Goal: Information Seeking & Learning: Learn about a topic

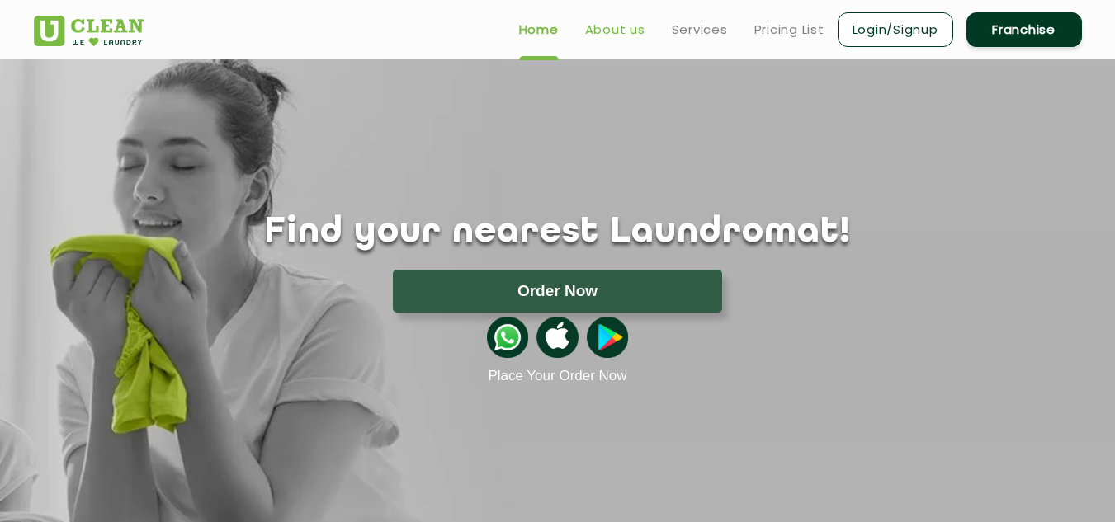
click at [617, 22] on link "About us" at bounding box center [615, 30] width 60 height 20
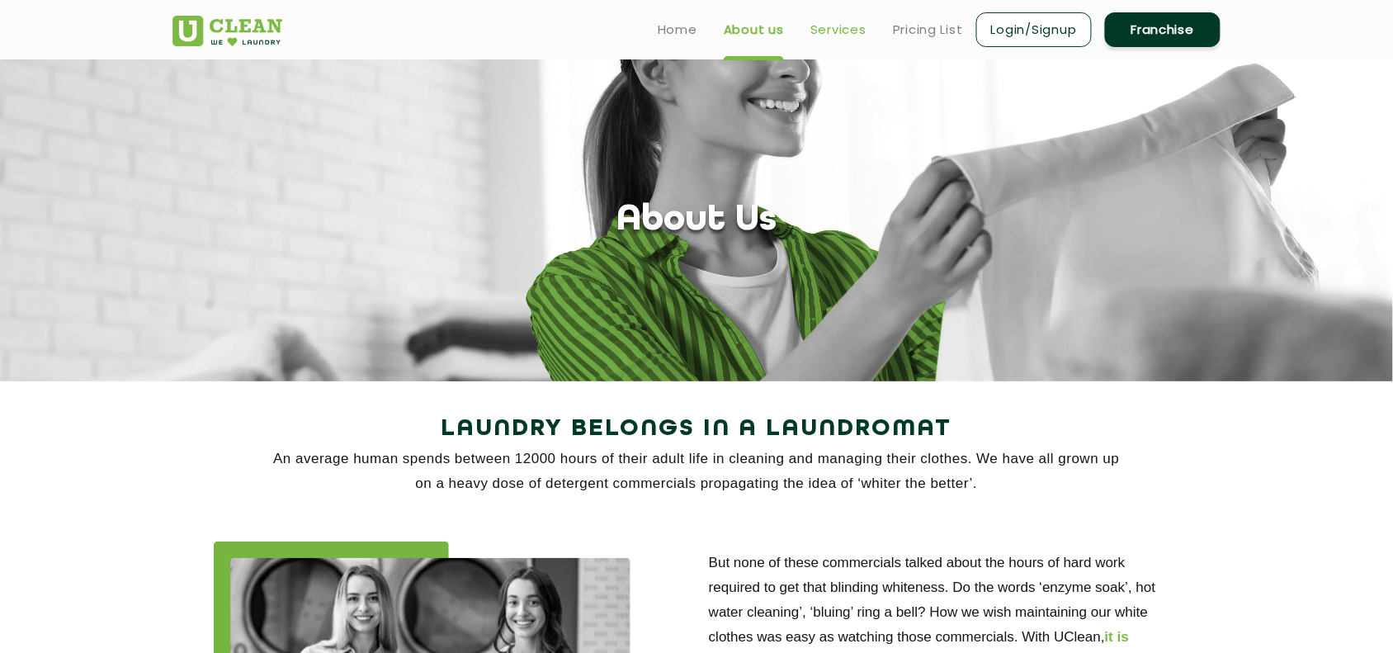
click at [822, 21] on link "Services" at bounding box center [838, 30] width 56 height 20
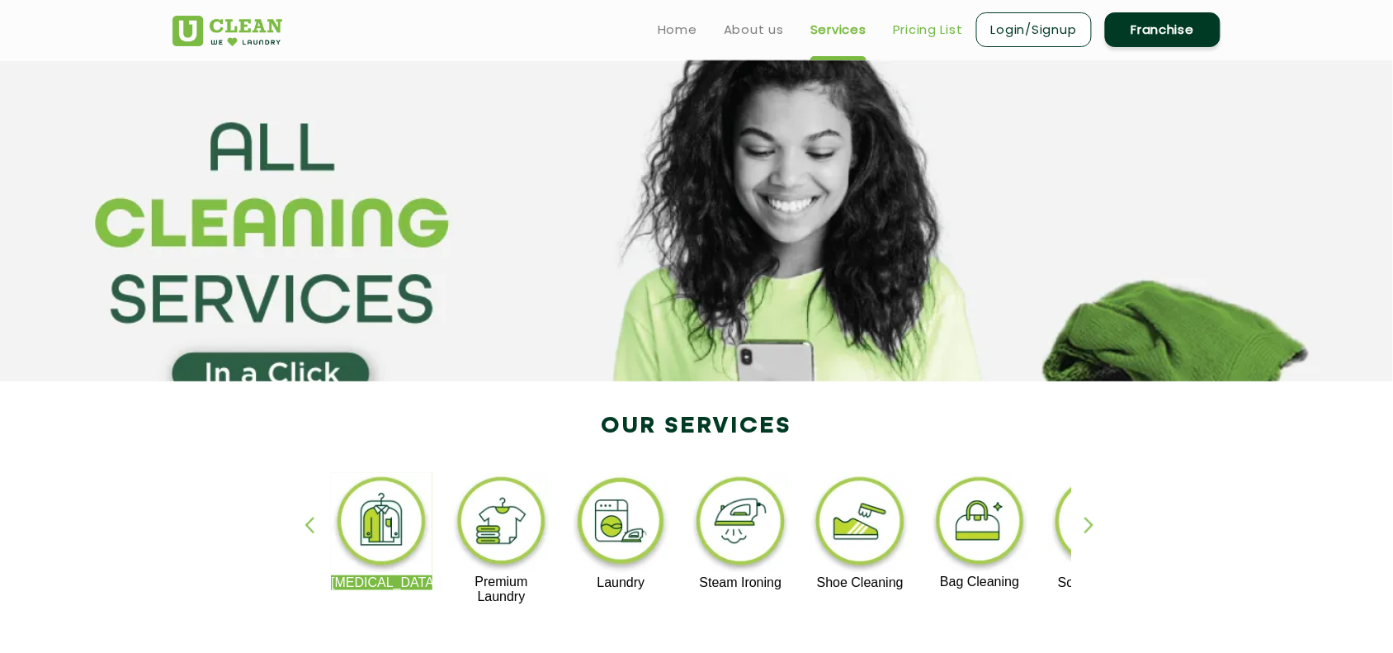
click at [893, 33] on link "Pricing List" at bounding box center [928, 30] width 70 height 20
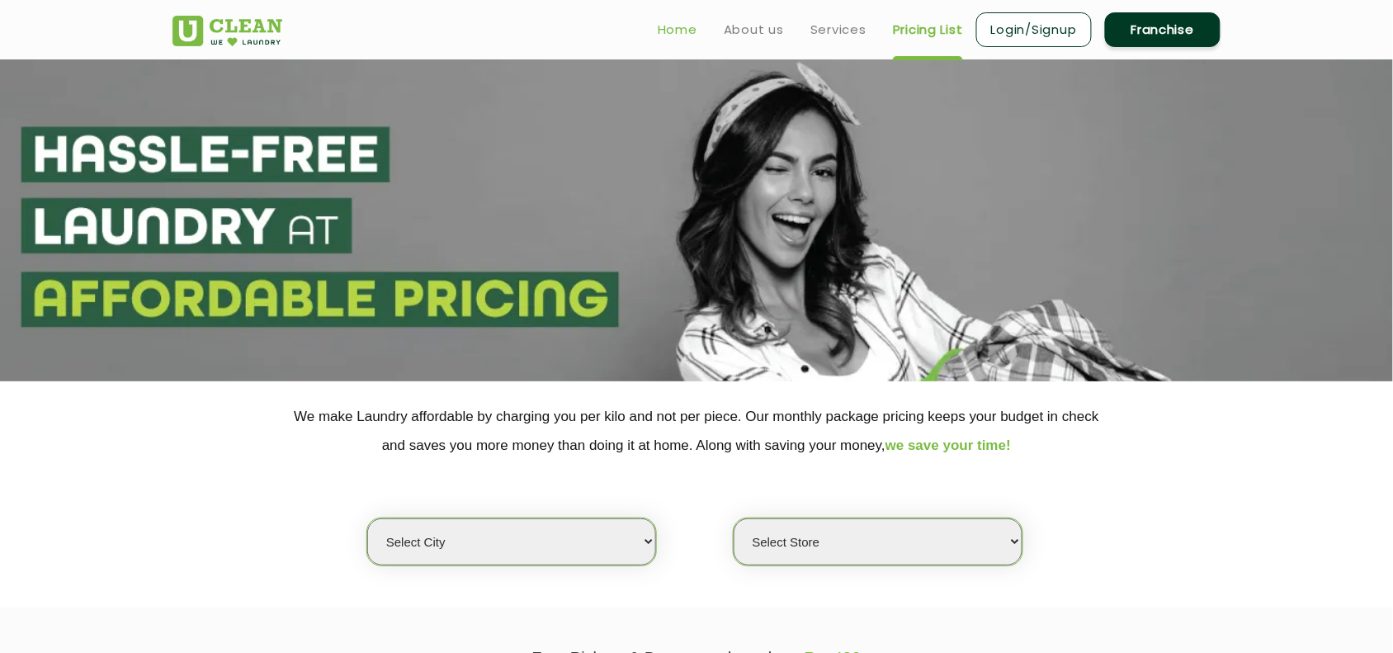
click at [674, 34] on link "Home" at bounding box center [678, 30] width 40 height 20
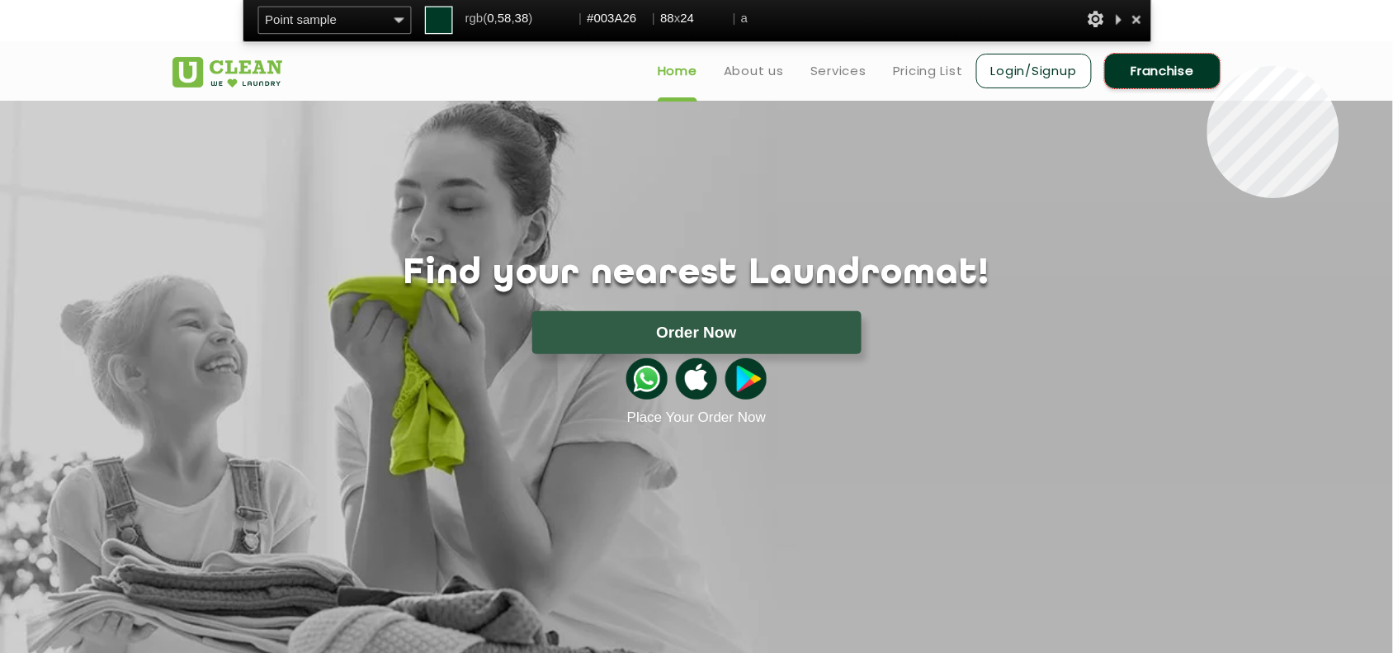
click at [1207, 66] on link "Franchise" at bounding box center [1163, 71] width 116 height 35
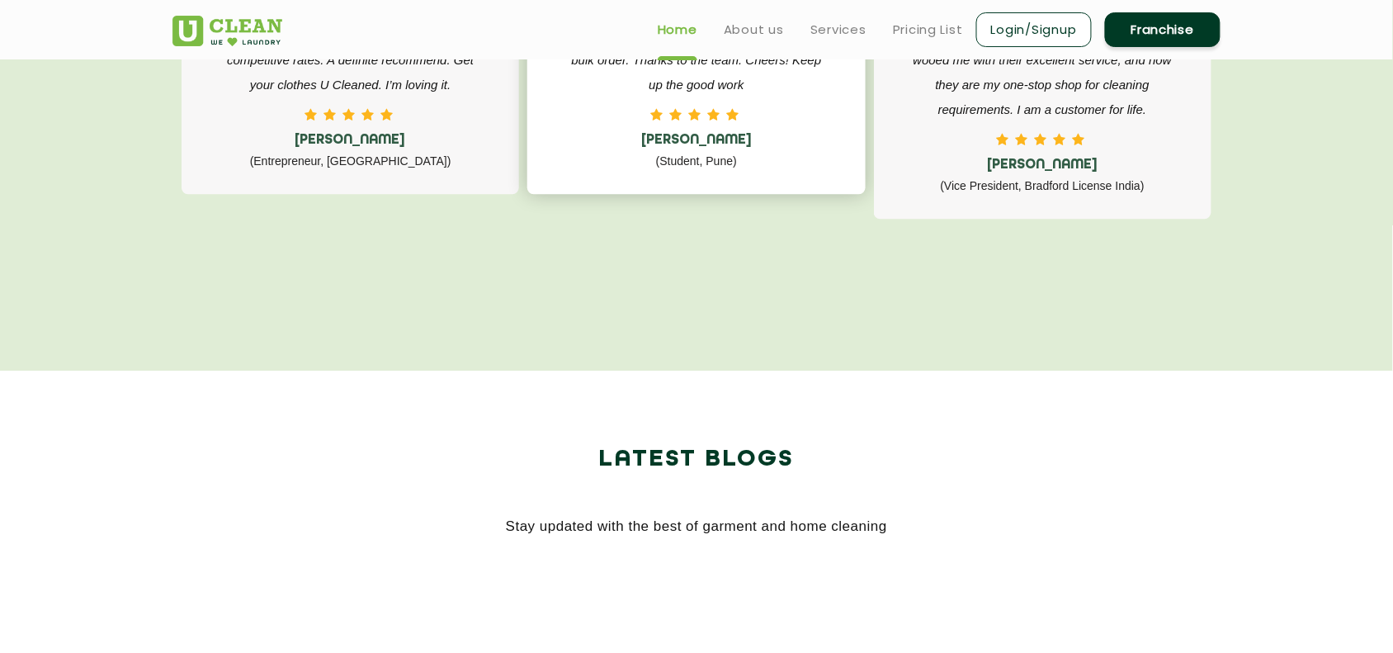
scroll to position [2731, 0]
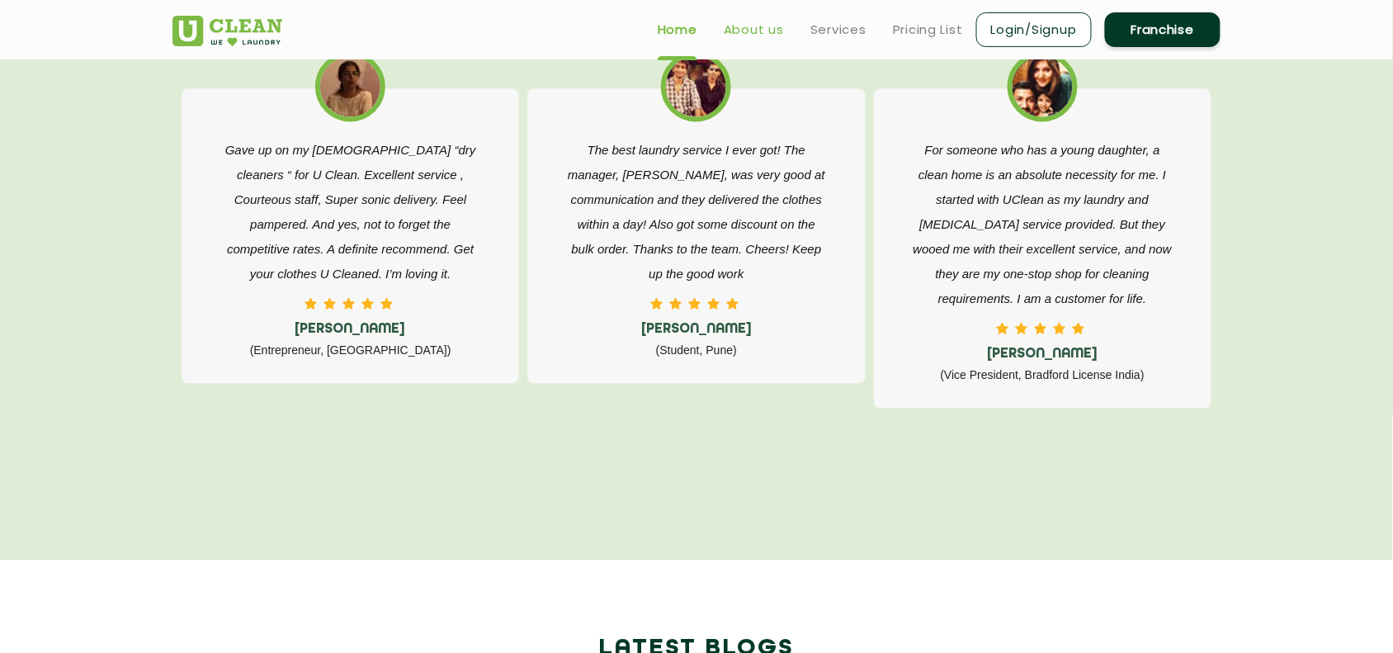
click at [743, 29] on link "About us" at bounding box center [754, 30] width 60 height 20
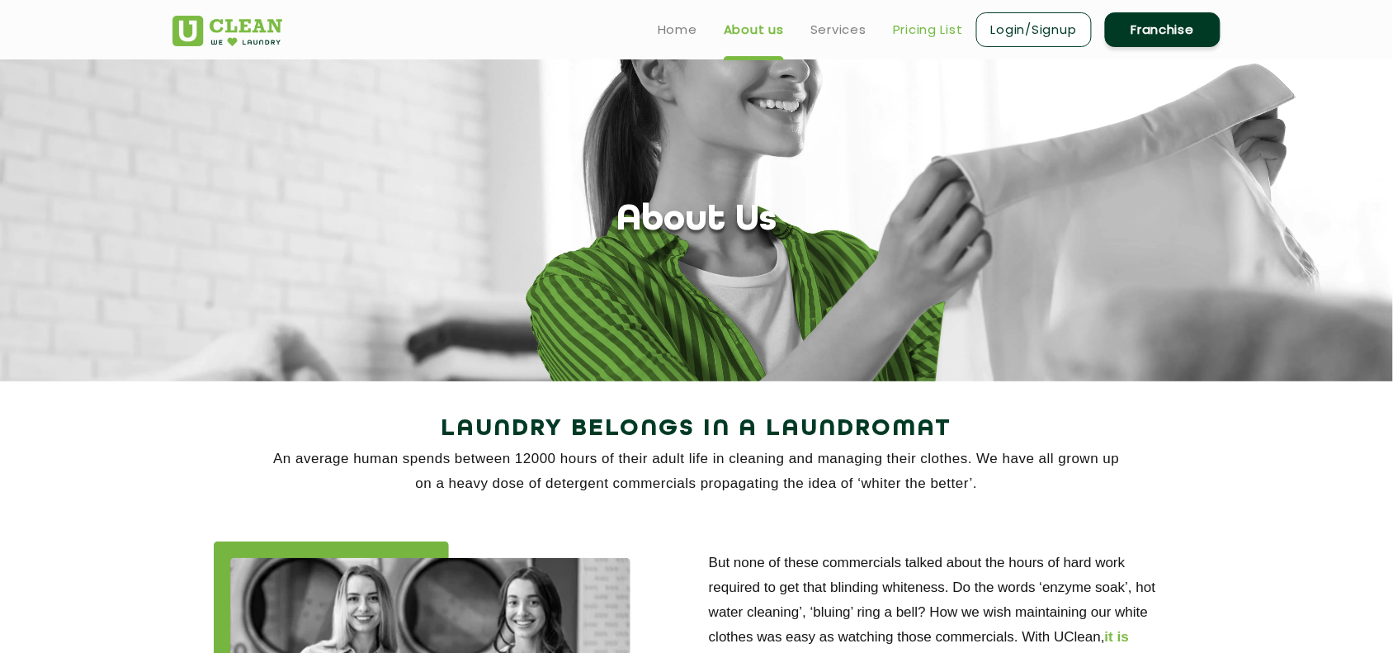
click at [908, 38] on link "Pricing List" at bounding box center [928, 30] width 70 height 20
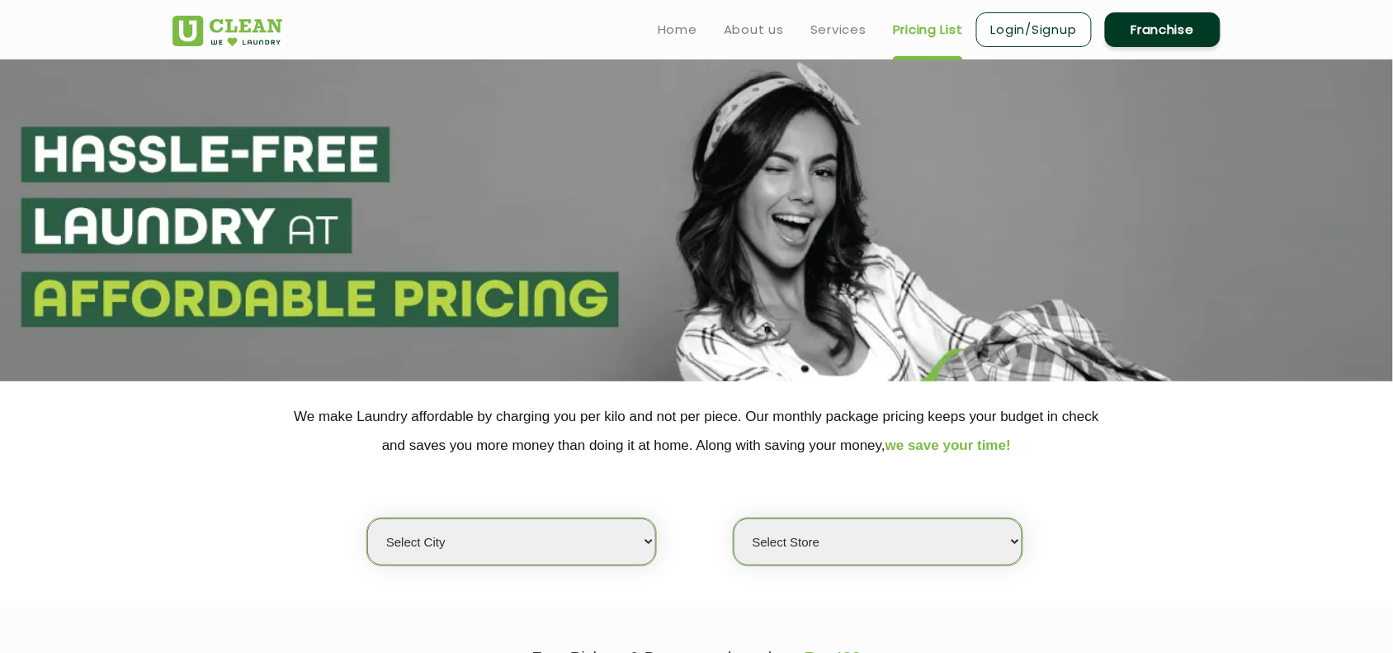
select select "0"
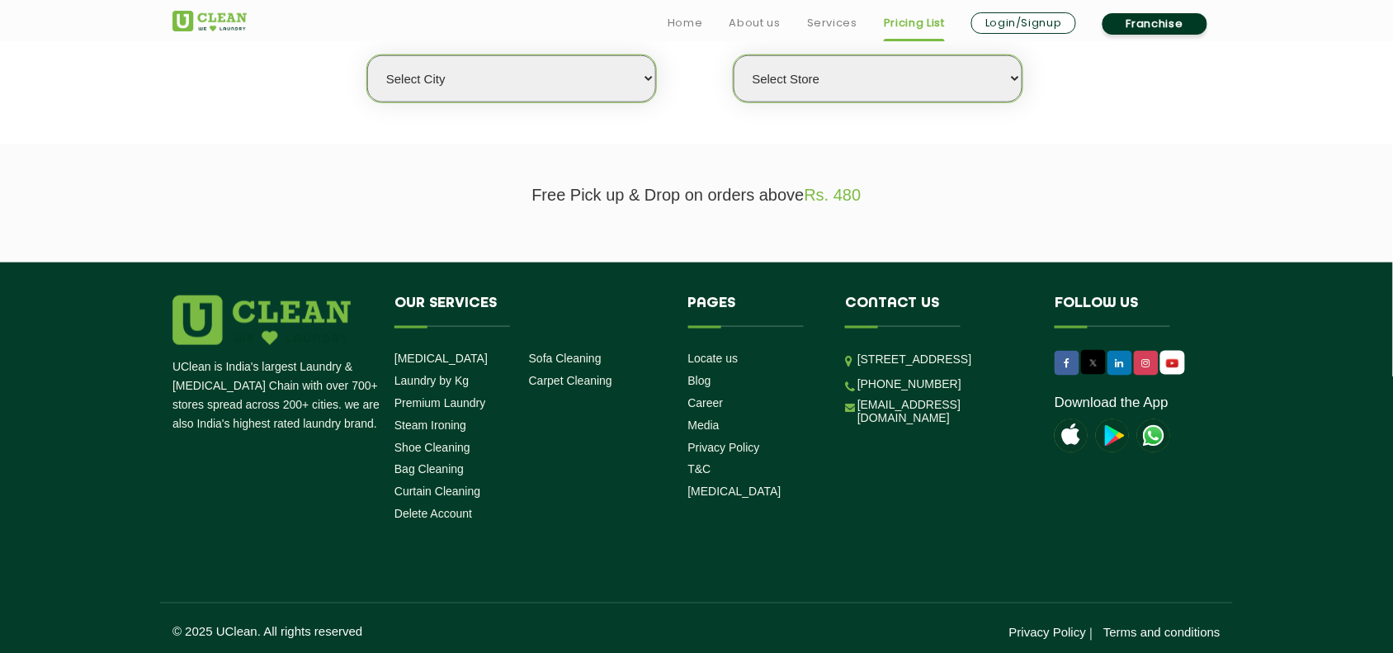
scroll to position [464, 0]
click at [644, 78] on select "Select city [GEOGRAPHIC_DATA] [GEOGRAPHIC_DATA] [GEOGRAPHIC_DATA] [GEOGRAPHIC_D…" at bounding box center [511, 77] width 289 height 47
click at [1016, 72] on select "Select Store" at bounding box center [878, 77] width 289 height 47
drag, startPoint x: 1016, startPoint y: 72, endPoint x: 823, endPoint y: 209, distance: 236.0
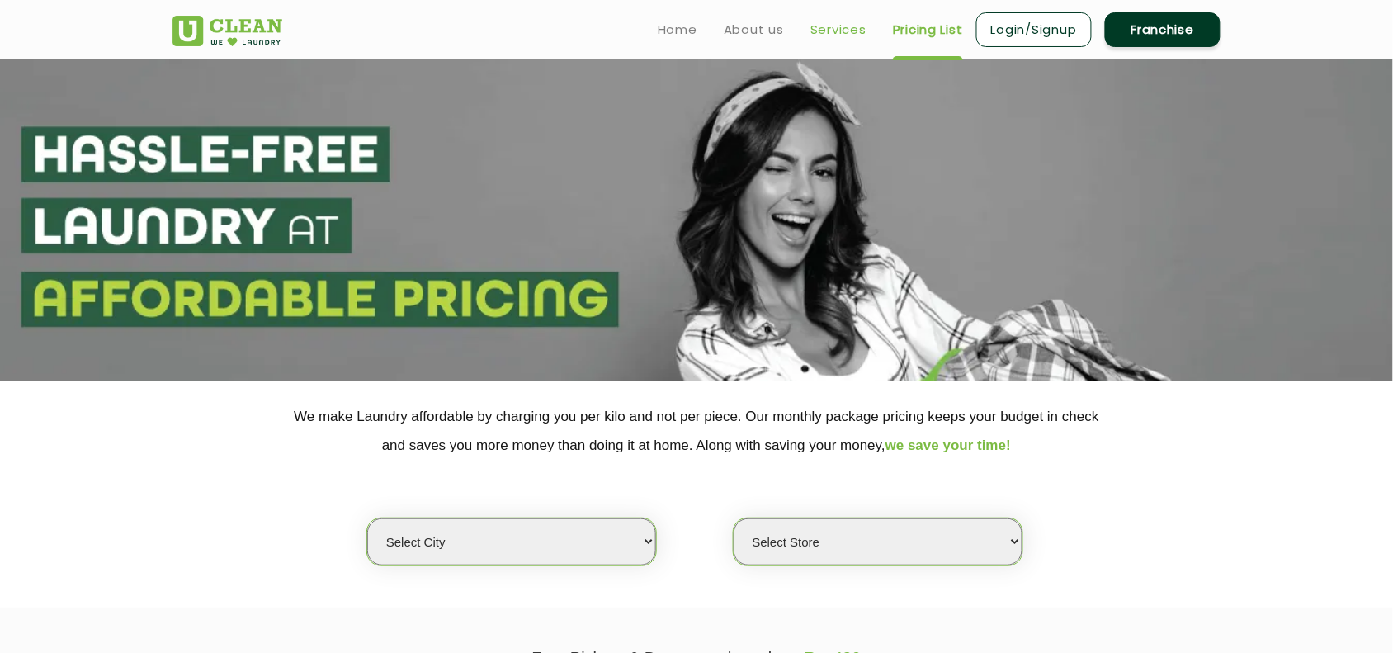
click at [832, 30] on link "Services" at bounding box center [838, 30] width 56 height 20
